Goal: Transaction & Acquisition: Purchase product/service

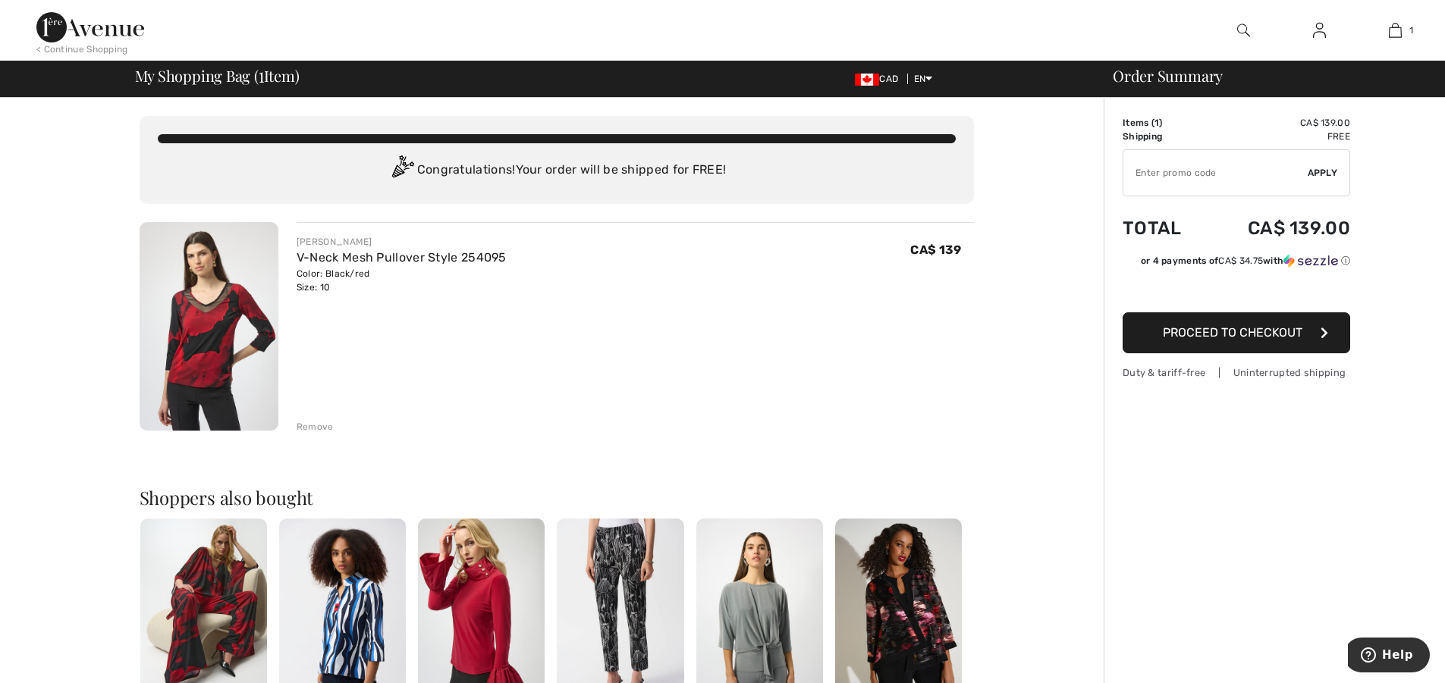
click at [1239, 327] on span "Proceed to Checkout" at bounding box center [1232, 332] width 140 height 14
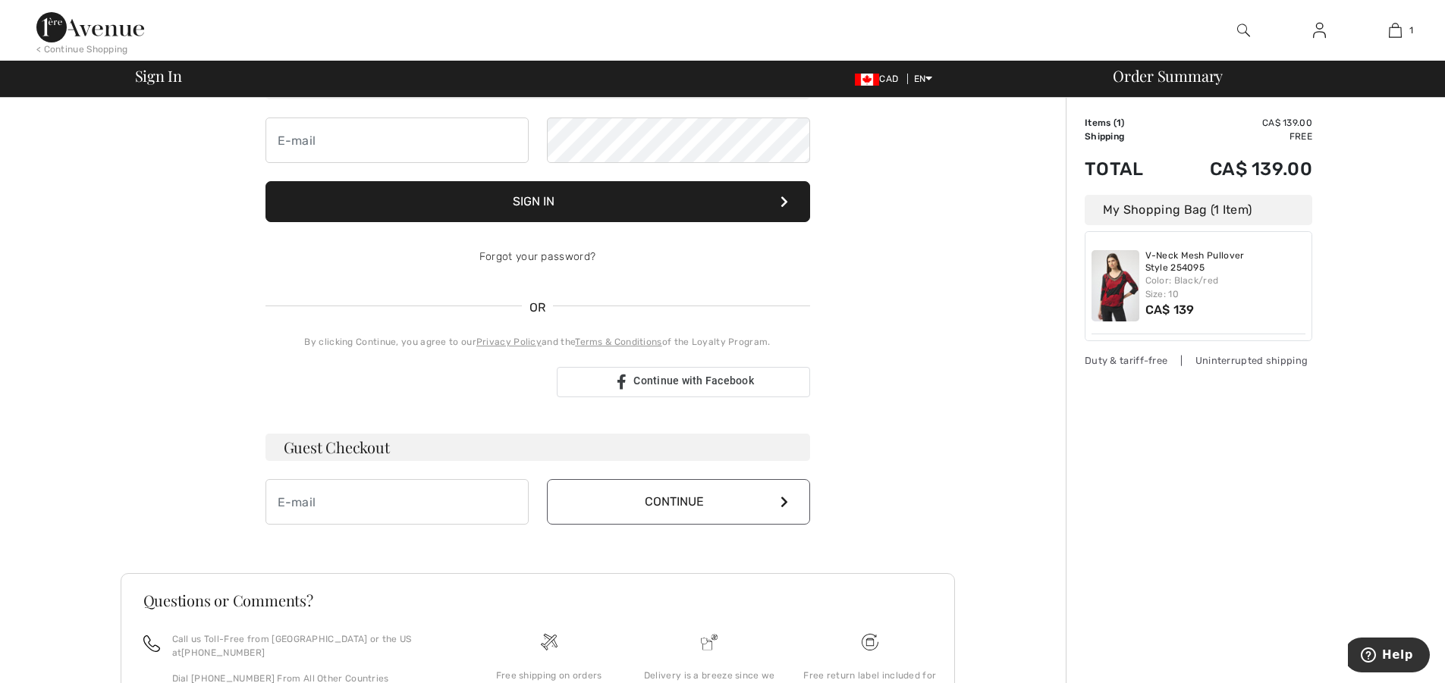
scroll to position [146, 0]
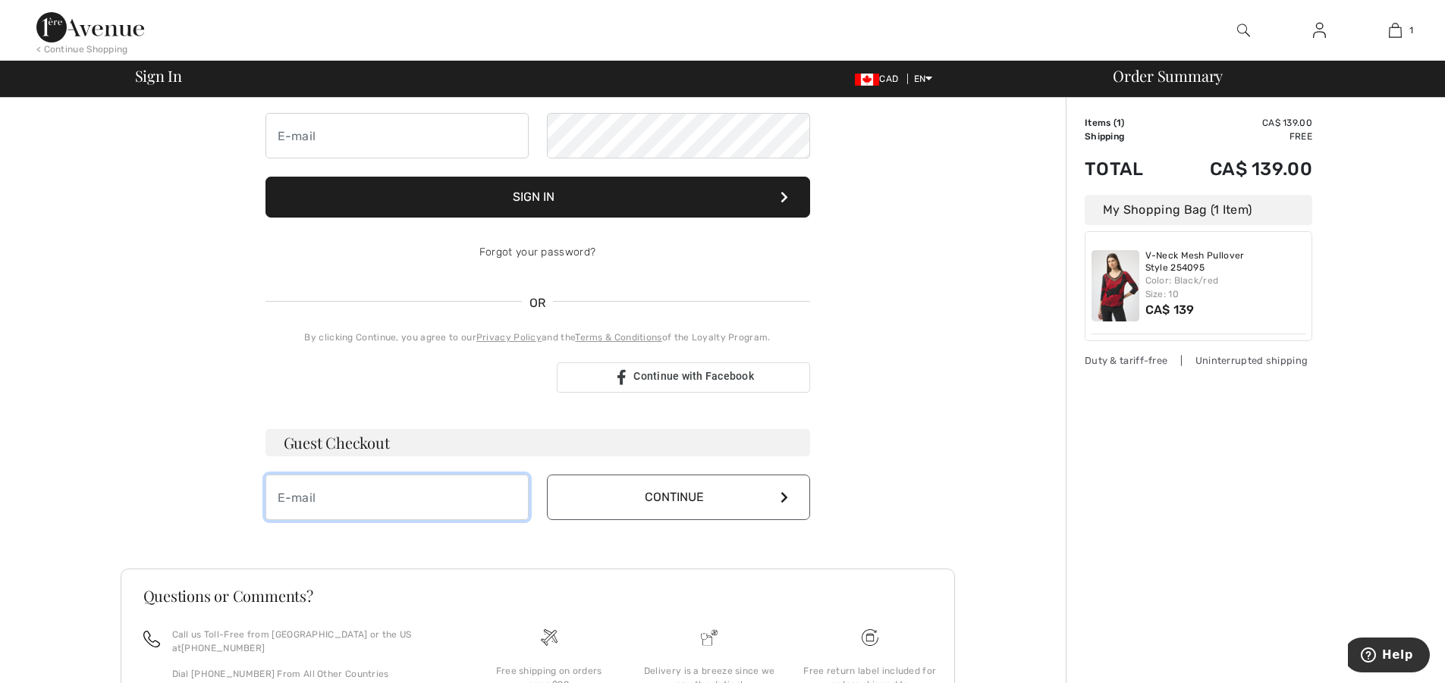
click at [304, 498] on input "email" at bounding box center [396, 497] width 263 height 45
type input "[EMAIL_ADDRESS][DOMAIN_NAME]"
click at [783, 495] on icon at bounding box center [784, 497] width 8 height 12
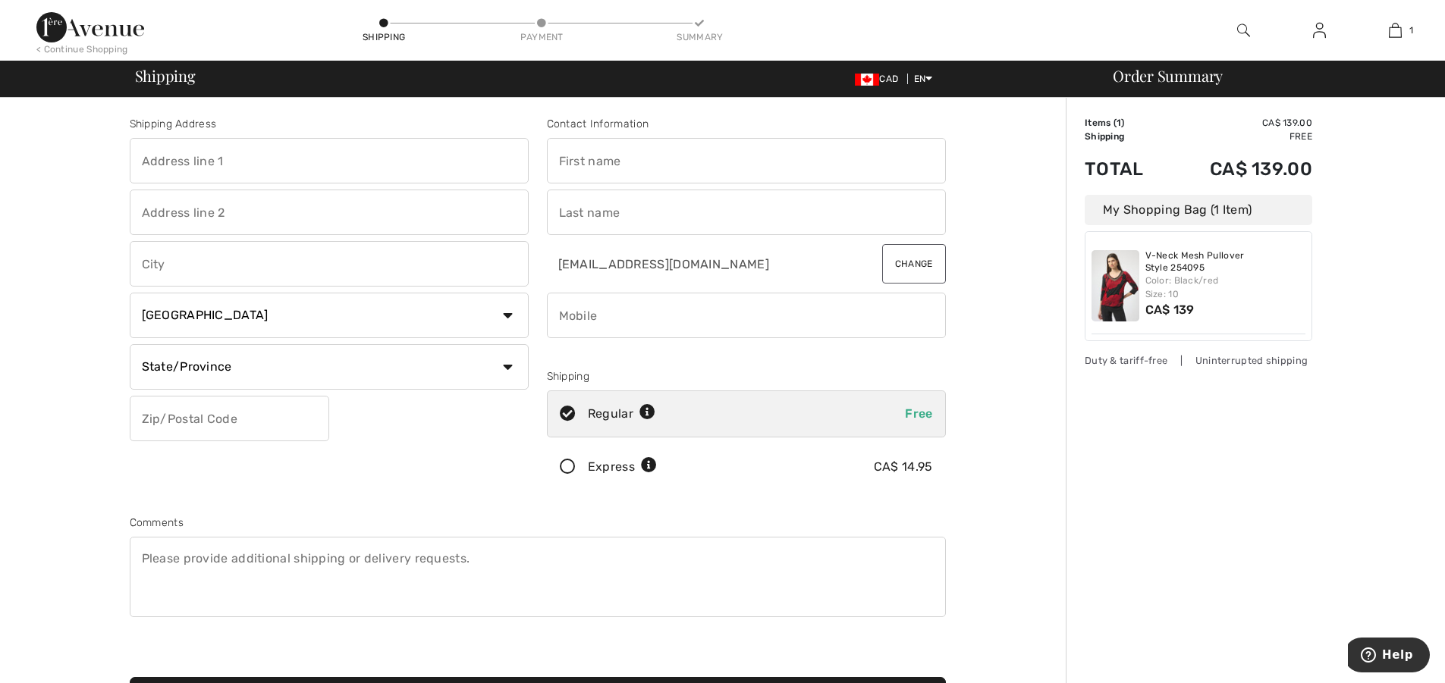
click at [208, 154] on input "text" at bounding box center [329, 160] width 399 height 45
type input "602 Woodcrest Road"
click at [184, 268] on input "text" at bounding box center [329, 263] width 399 height 45
type input "Thunder Bay"
select select "ON"
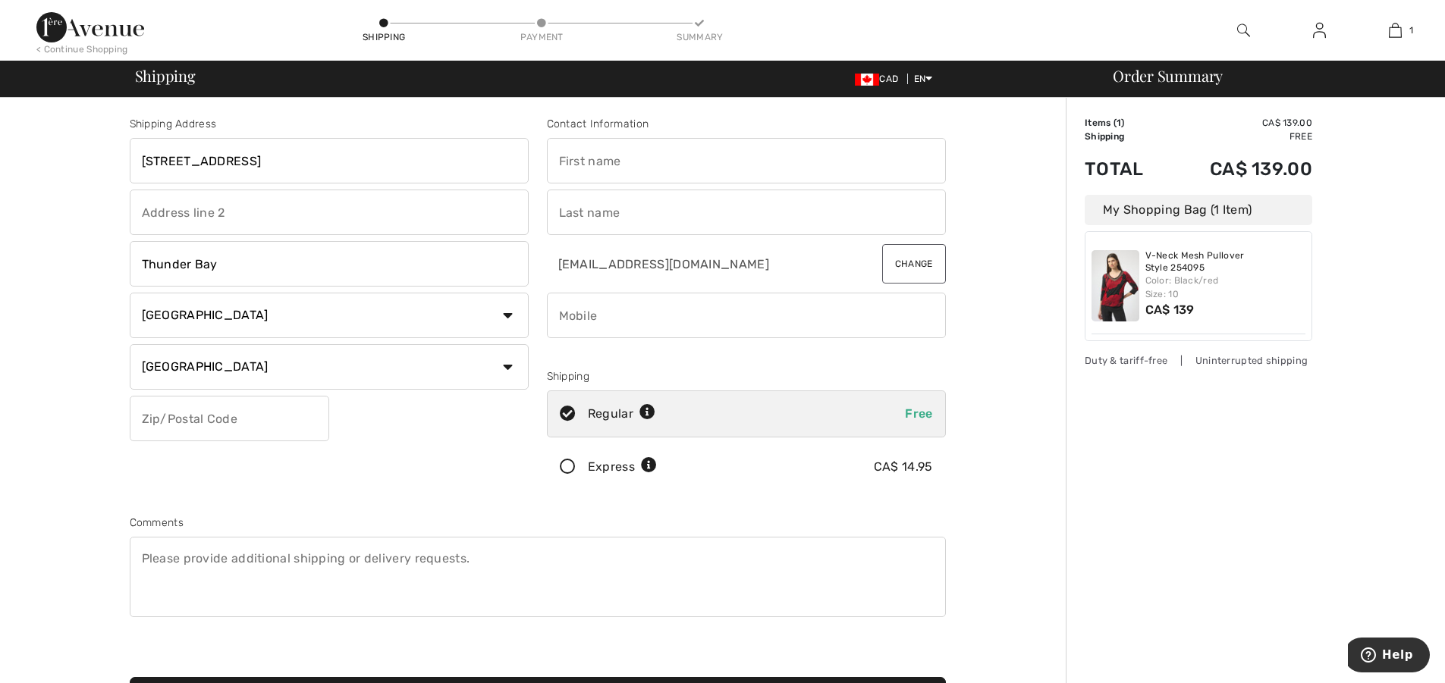
type input "P7G 1C6"
type input "Wanda"
type input "Soer"
type input "8079352299"
type input "P7G1C6"
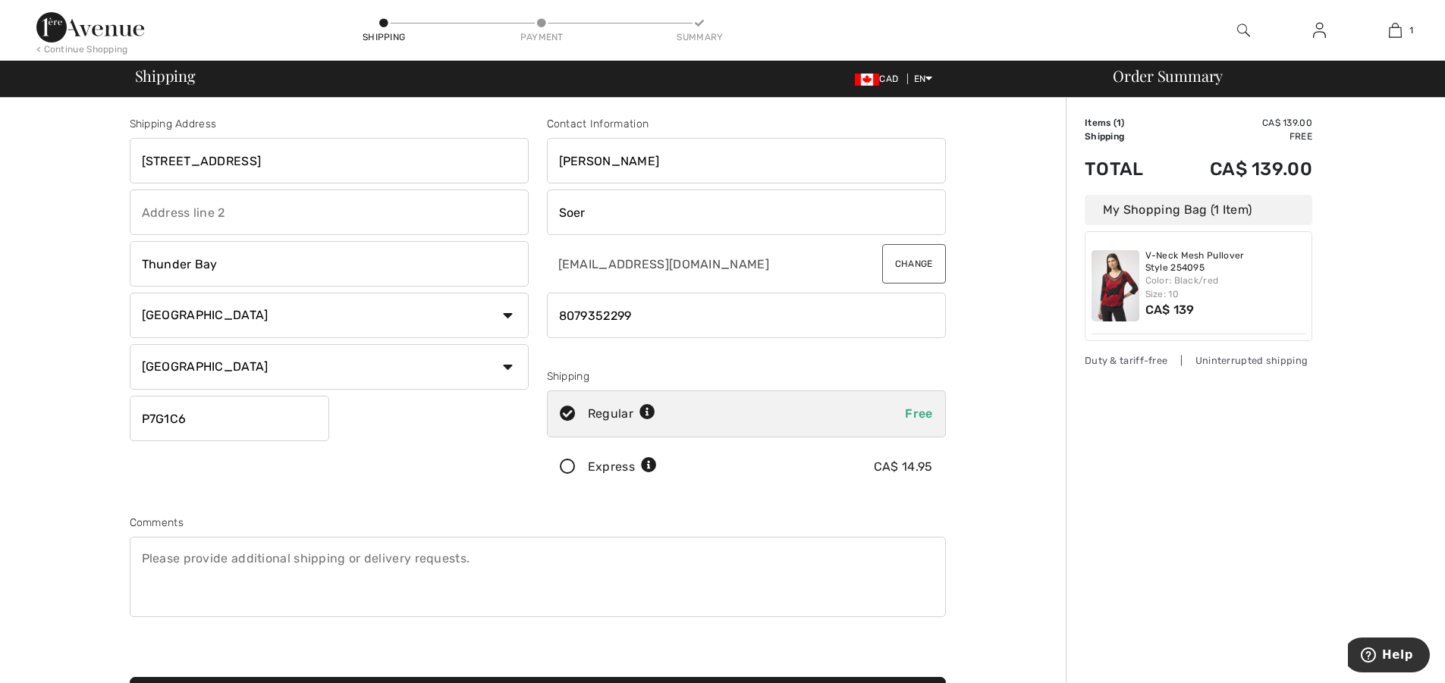
drag, startPoint x: 190, startPoint y: 424, endPoint x: 97, endPoint y: 422, distance: 92.5
click at [97, 422] on div "Shipping Address 602 Woodcrest Road Thunder Bay Country Canada United States Af…" at bounding box center [537, 543] width 1056 height 890
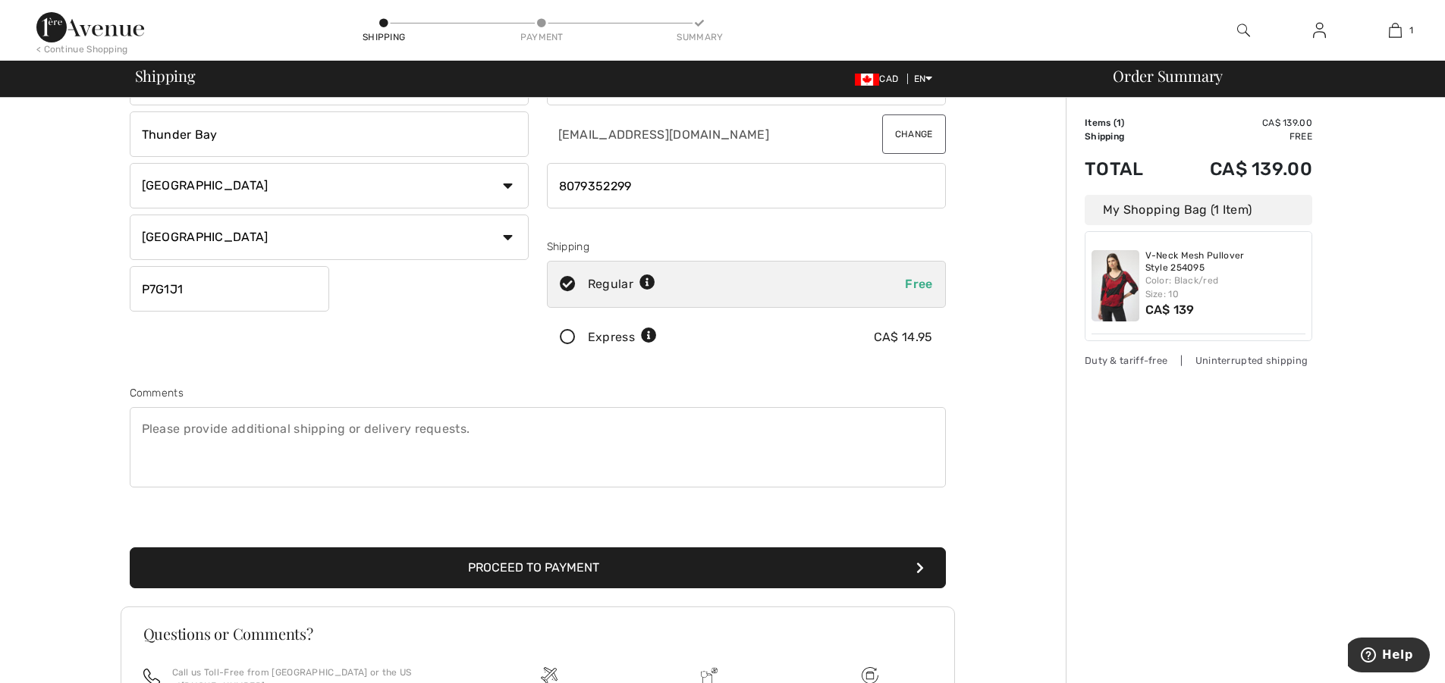
scroll to position [237, 0]
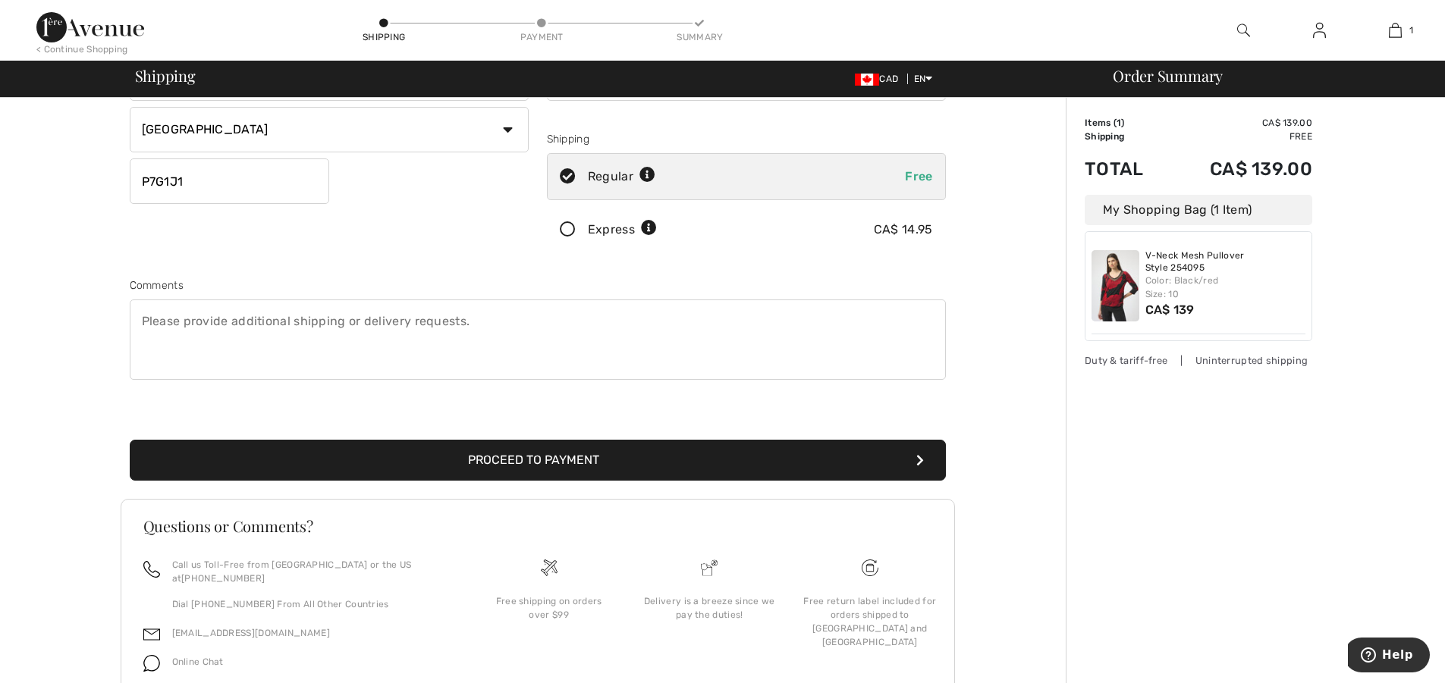
type input "P7G1J1"
click at [516, 463] on button "Proceed to Payment" at bounding box center [538, 460] width 816 height 41
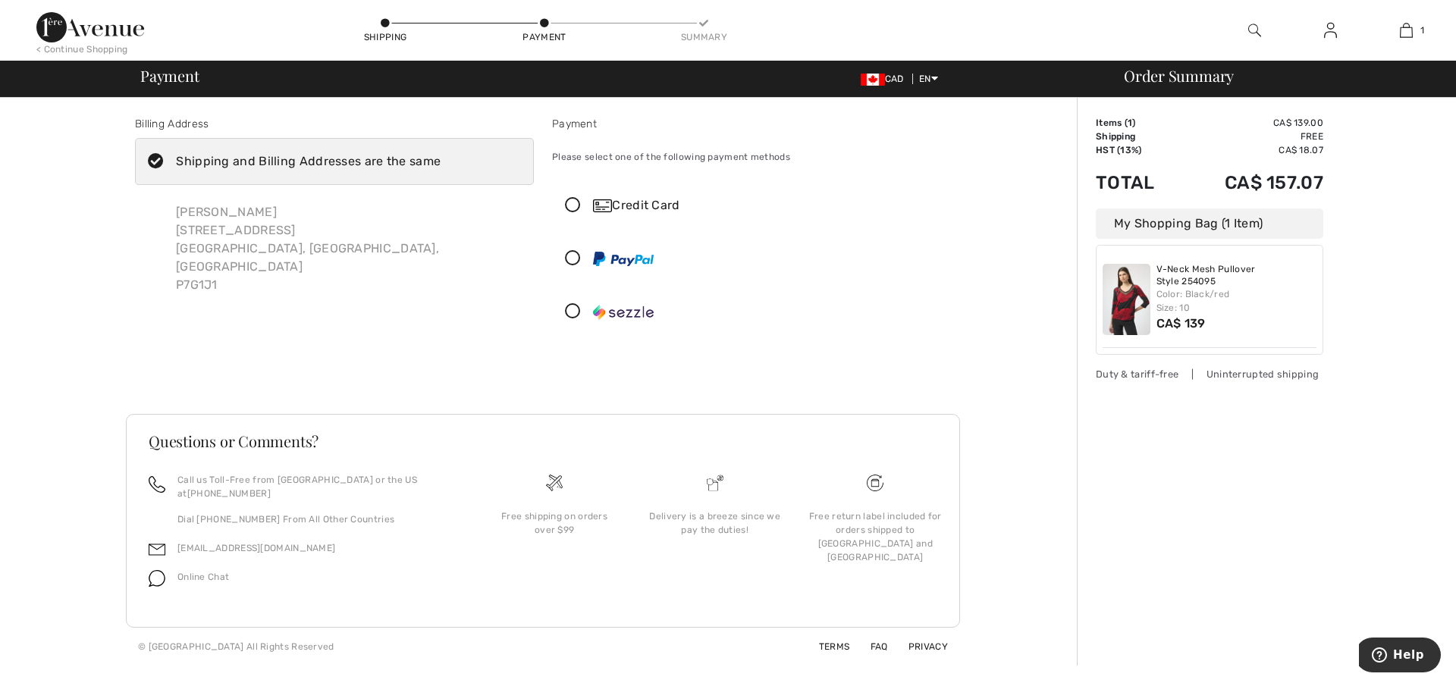
drag, startPoint x: 153, startPoint y: 160, endPoint x: 219, endPoint y: 245, distance: 107.5
click at [153, 161] on icon at bounding box center [156, 162] width 40 height 16
click at [441, 161] on input "Shipping and Billing Addresses are the same" at bounding box center [446, 161] width 10 height 45
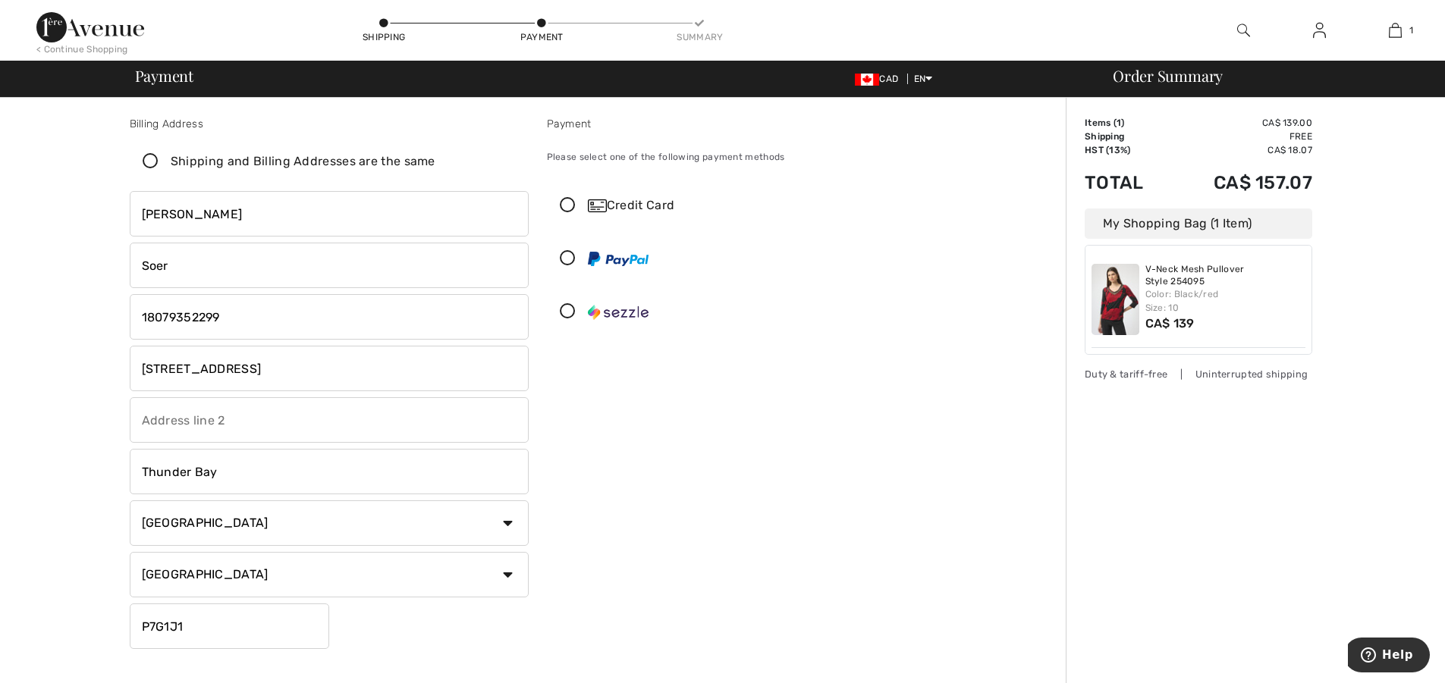
checkbox input "false"
drag, startPoint x: 241, startPoint y: 366, endPoint x: 102, endPoint y: 376, distance: 139.9
click at [102, 376] on div "Billing Address Shipping and Billing Addresses are the same Wanda Soer 602 Wood…" at bounding box center [537, 539] width 1056 height 882
type input "200 Oasis Lane"
type input "113"
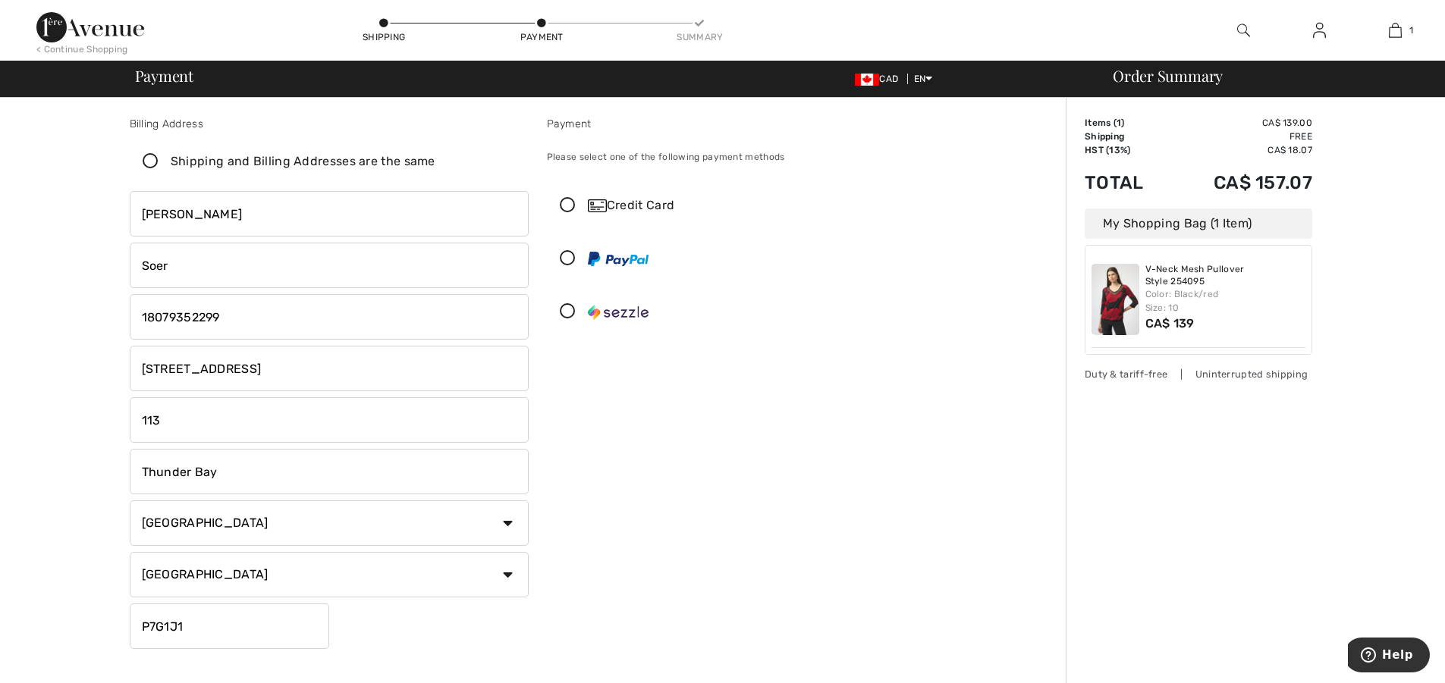
click at [96, 638] on div "Billing Address Shipping and Billing Addresses are the same Wanda Soer 602 Wood…" at bounding box center [537, 539] width 1056 height 882
type input "P7B0C2"
click at [567, 208] on icon at bounding box center [567, 206] width 40 height 16
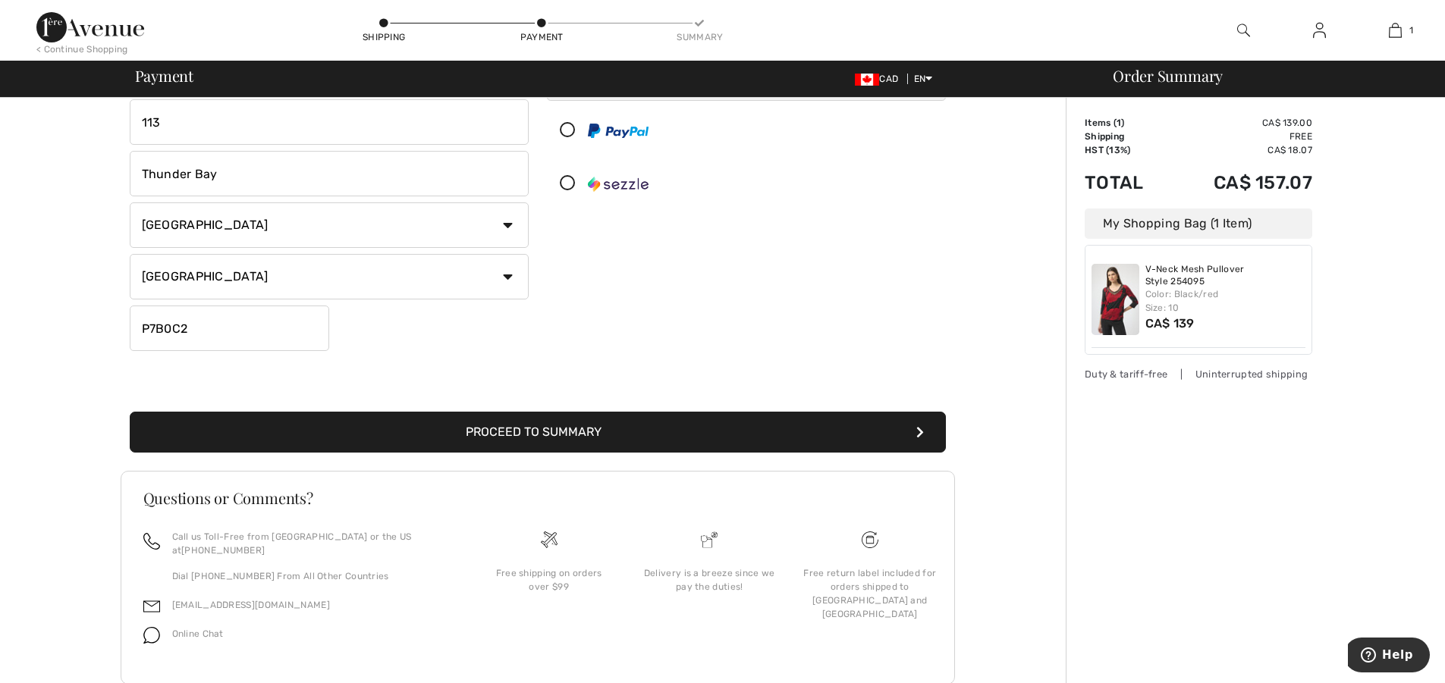
scroll to position [296, 0]
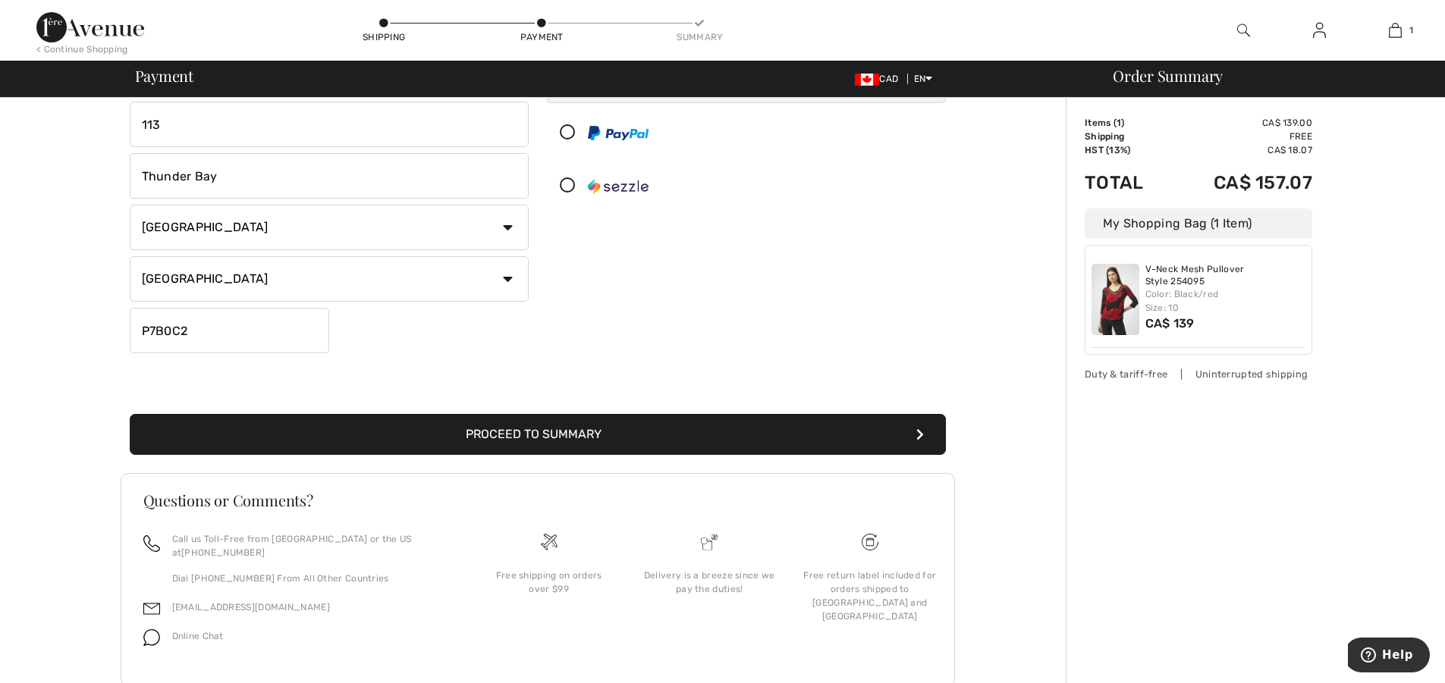
click at [503, 434] on button "Proceed to Summary" at bounding box center [538, 434] width 816 height 41
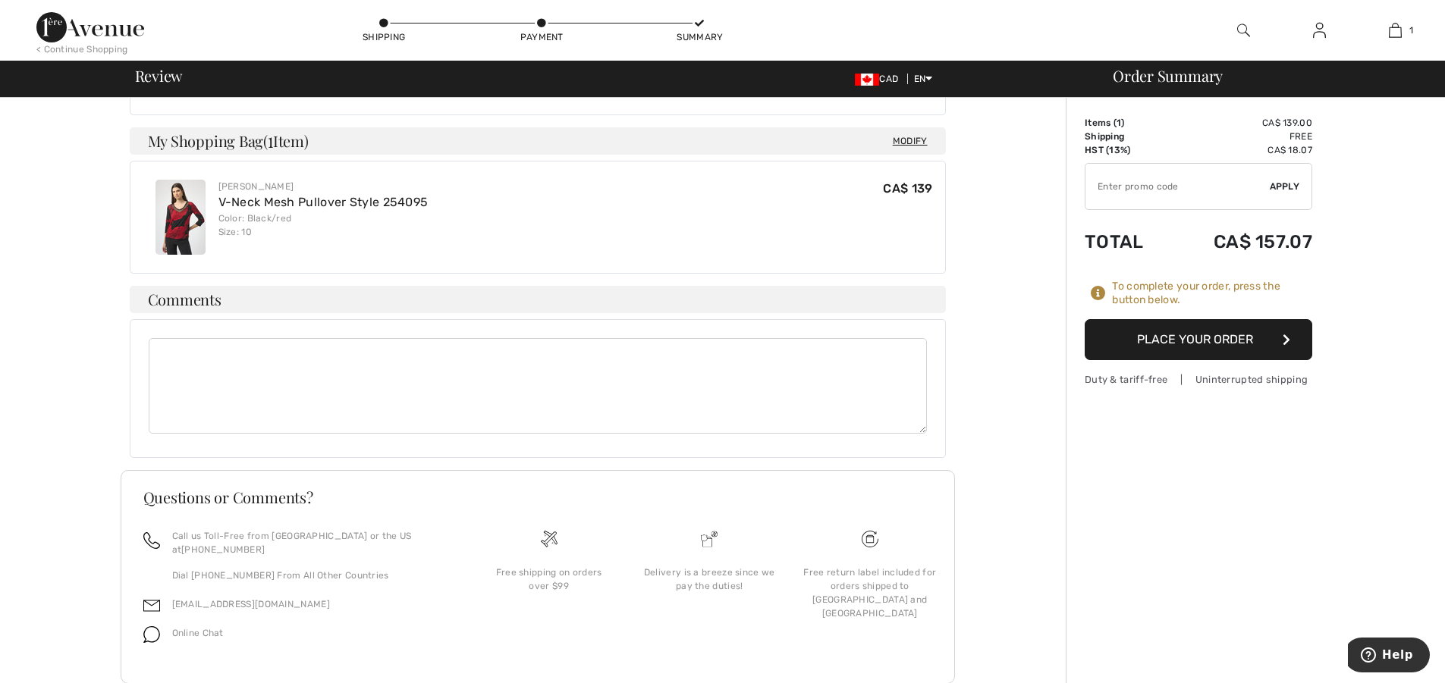
scroll to position [788, 0]
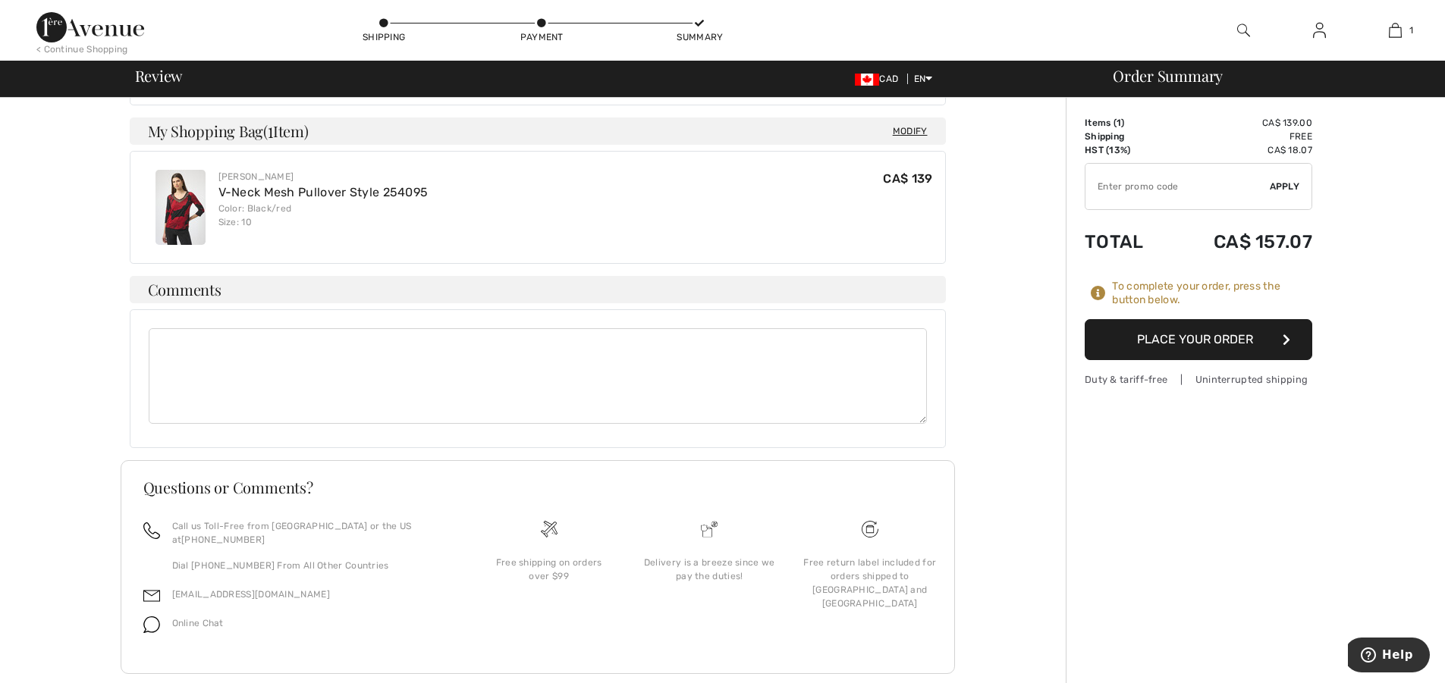
click at [1202, 335] on button "Place Your Order" at bounding box center [1197, 339] width 227 height 41
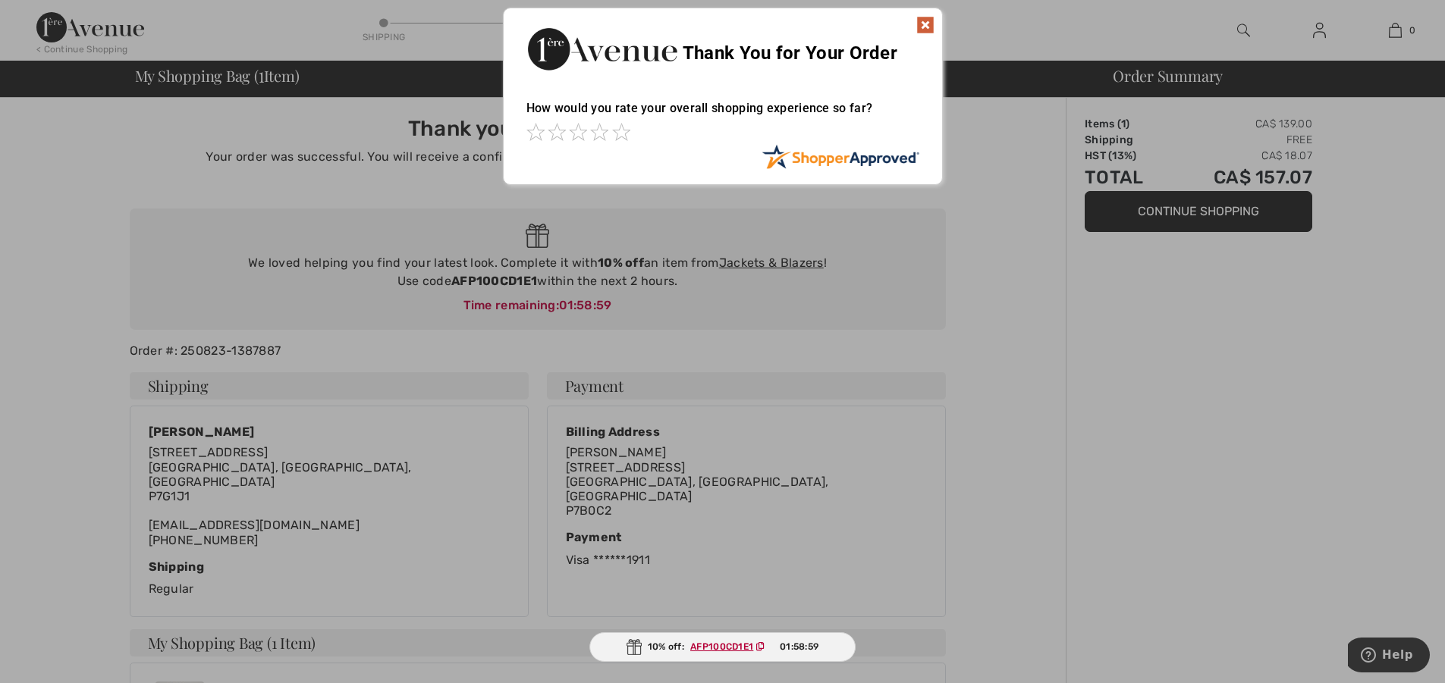
click at [920, 19] on img at bounding box center [925, 25] width 18 height 18
